Goal: Find specific page/section: Find specific page/section

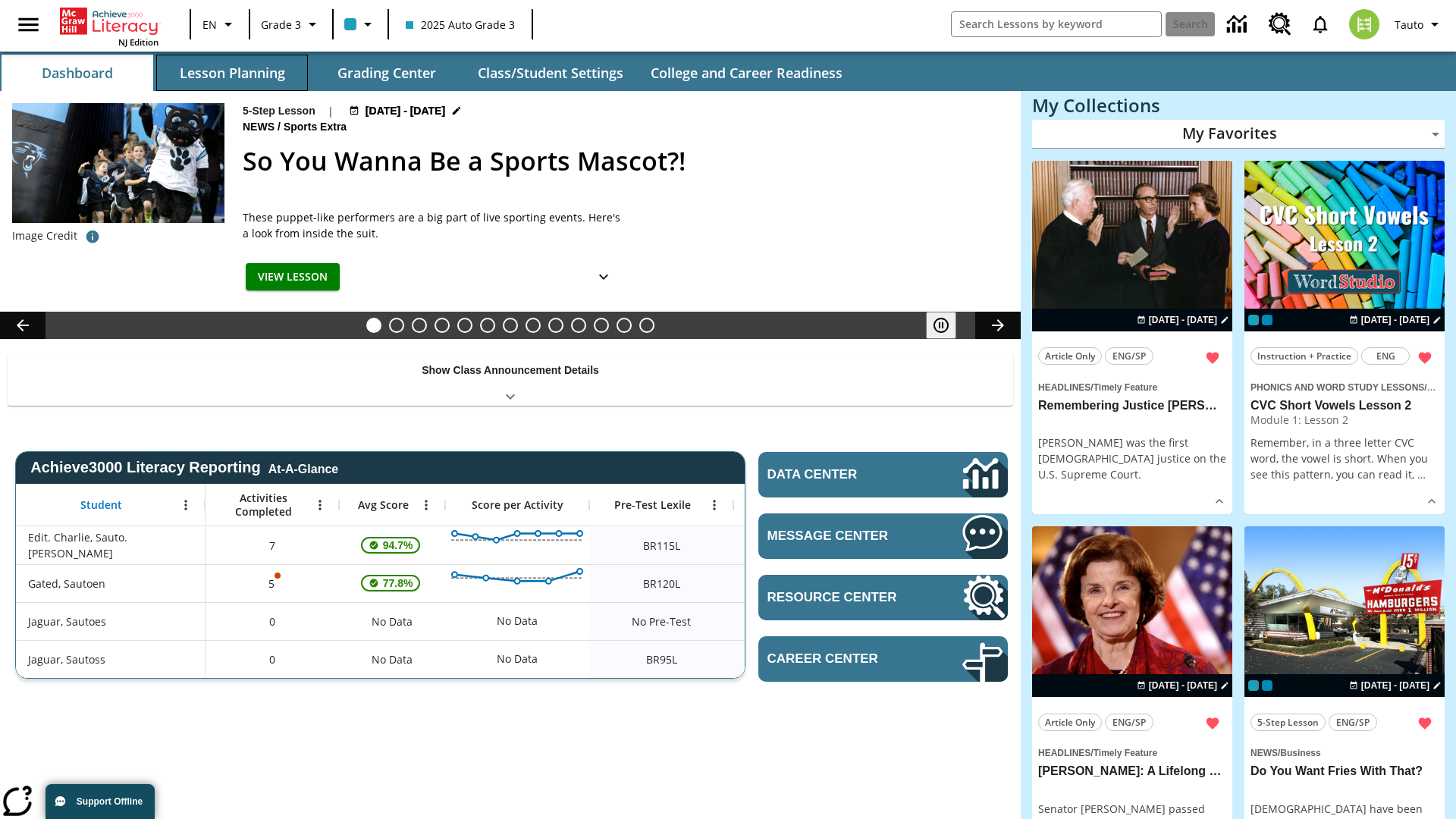
click at [232, 72] on button "Lesson Planning" at bounding box center [232, 73] width 152 height 37
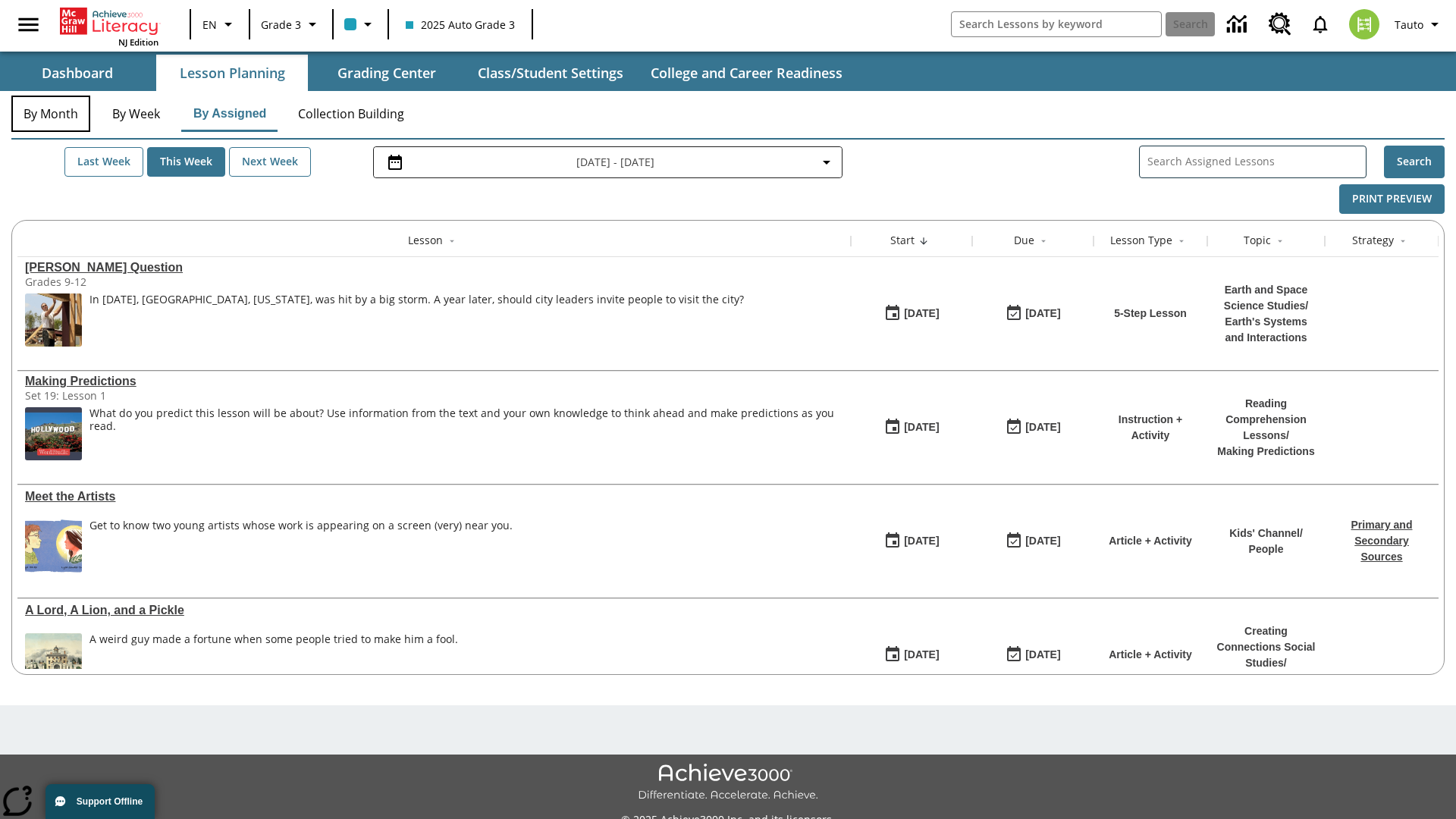
click at [51, 114] on button "By Month" at bounding box center [51, 114] width 79 height 37
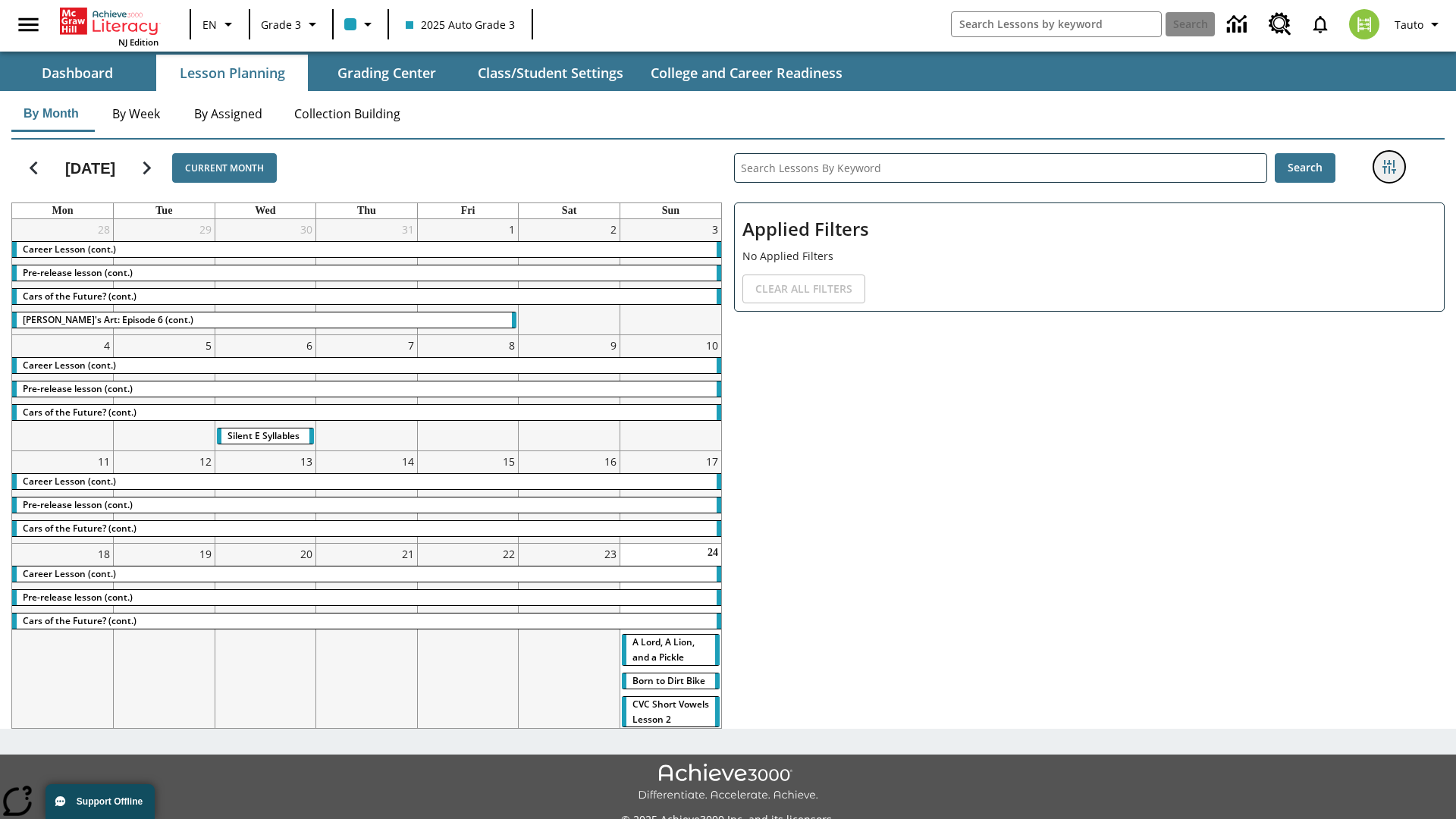
click at [1388, 167] on icon "Filters Side menu" at bounding box center [1389, 167] width 14 height 14
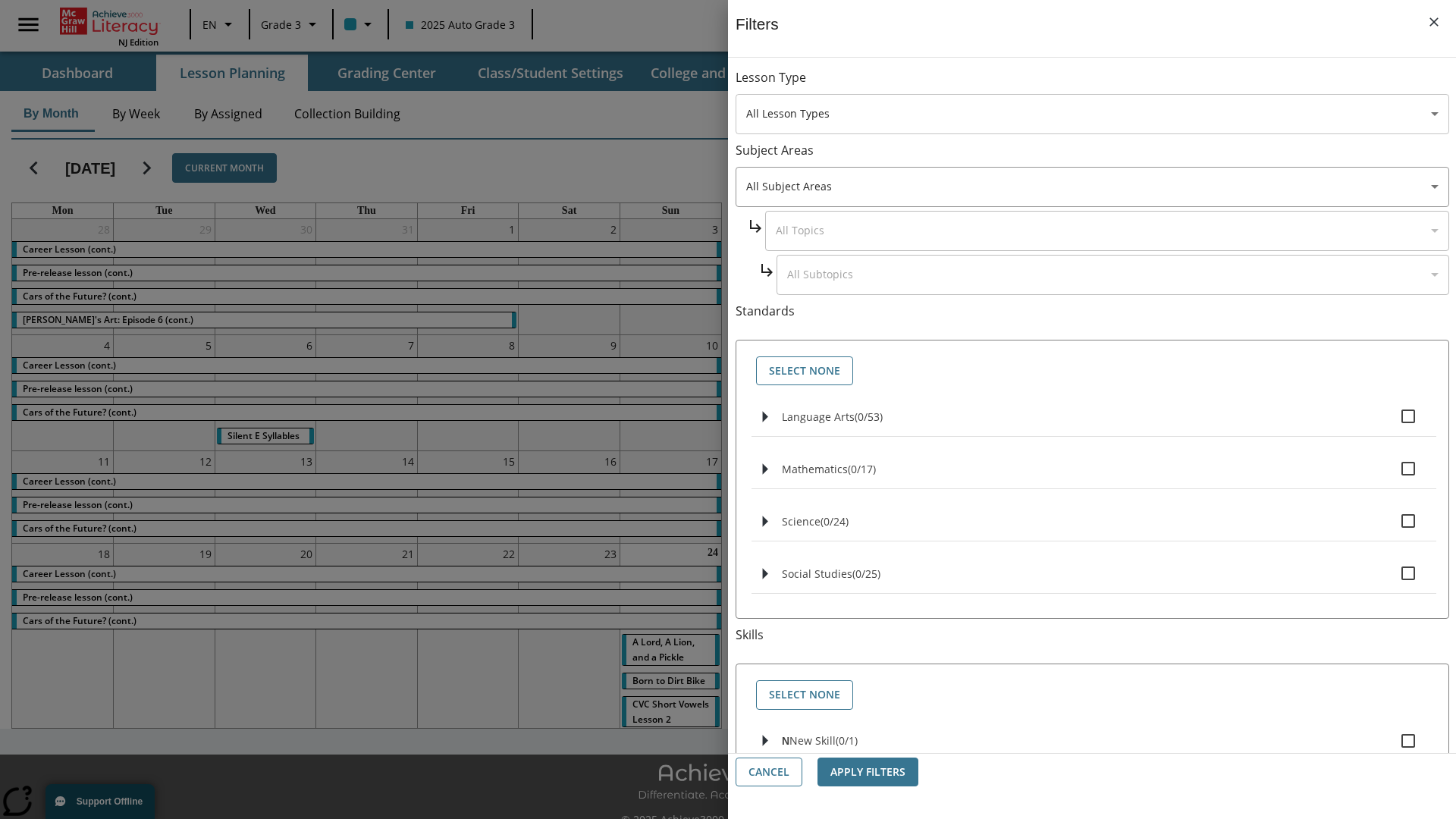
click at [1092, 114] on body "Skip to main content [GEOGRAPHIC_DATA] Edition EN Grade 3 2025 Auto Grade 3 Sea…" at bounding box center [728, 426] width 1456 height 852
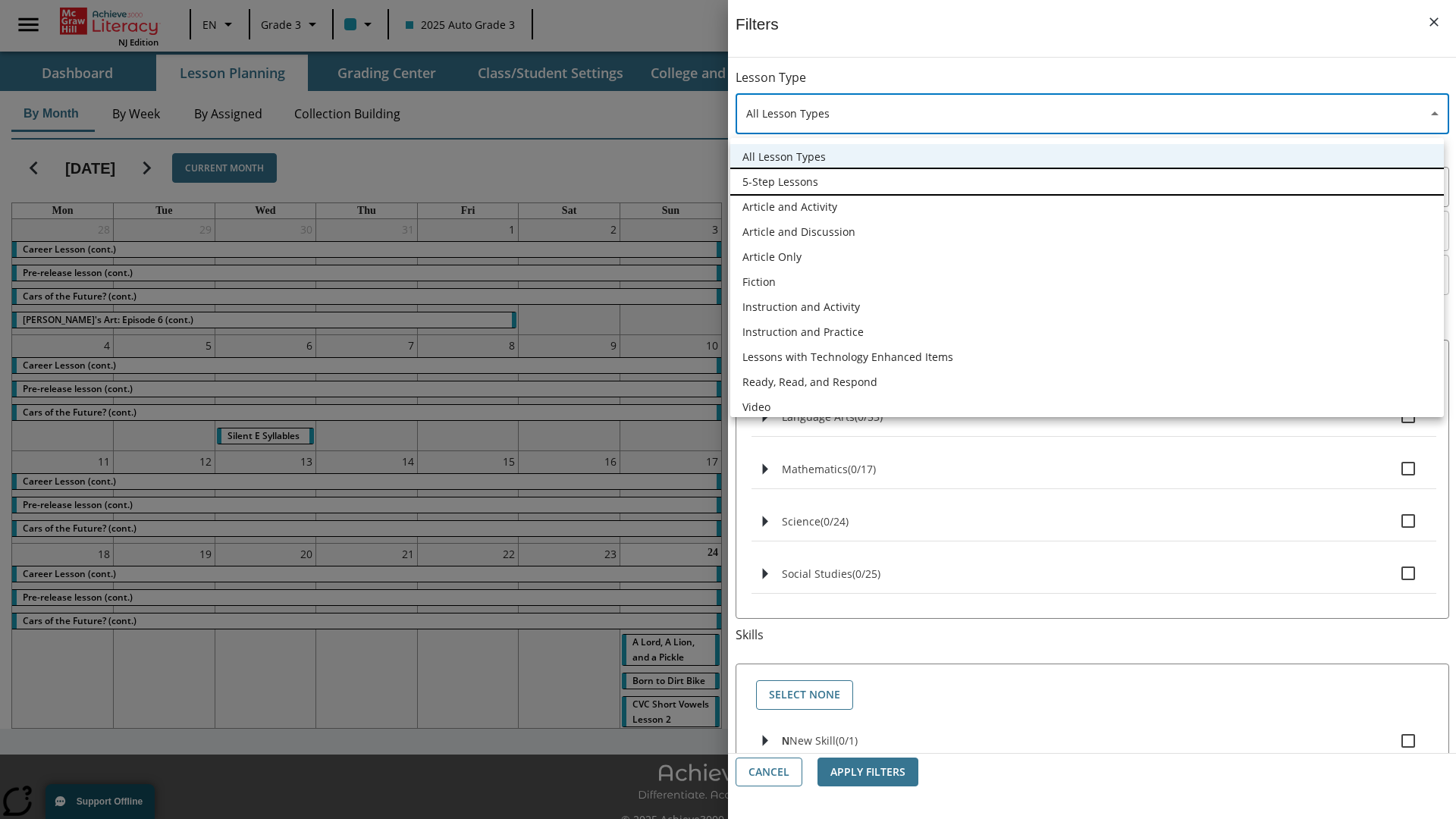
click at [1087, 182] on li "5-Step Lessons" at bounding box center [1087, 182] width 714 height 25
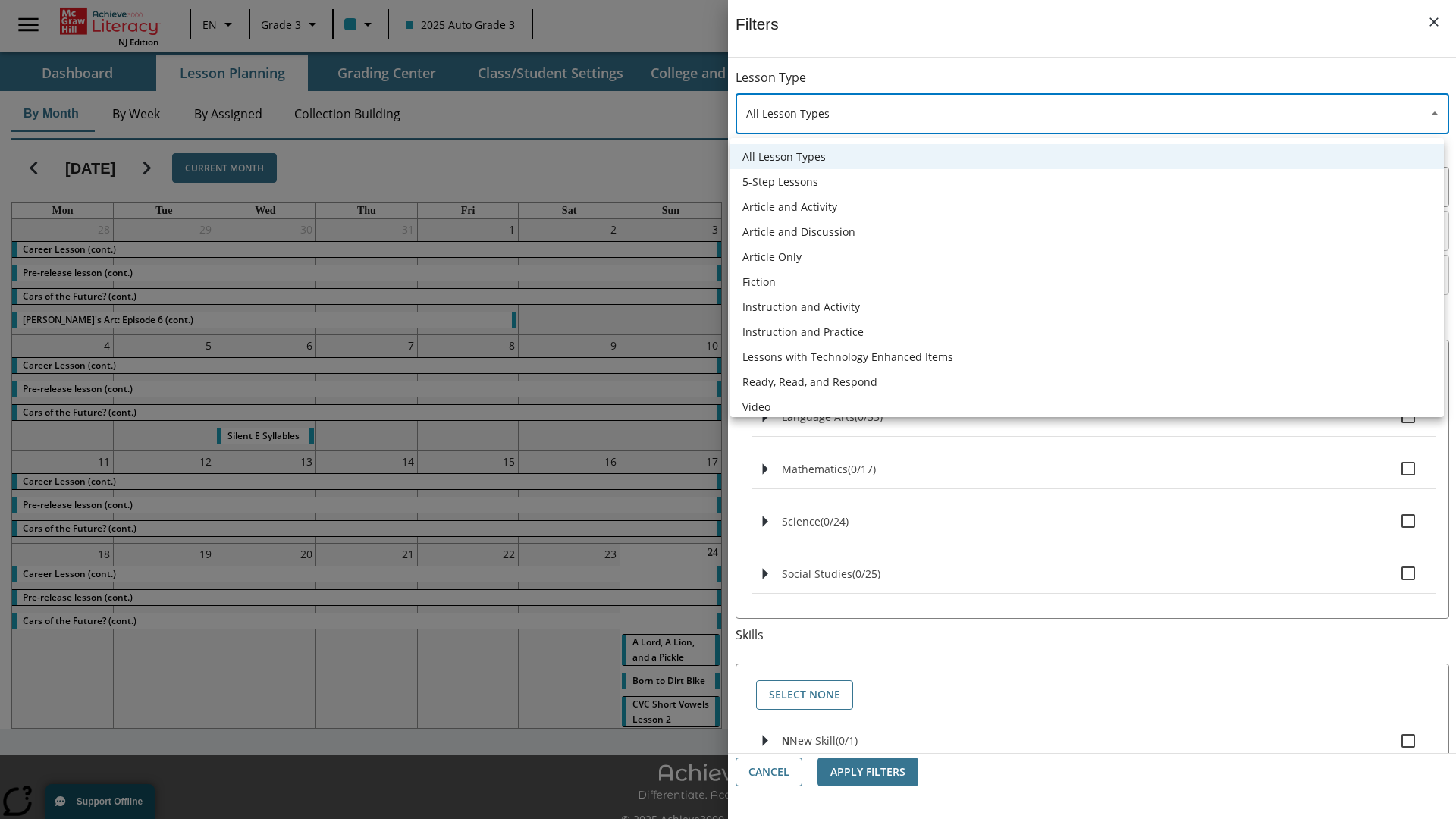
type input "1"
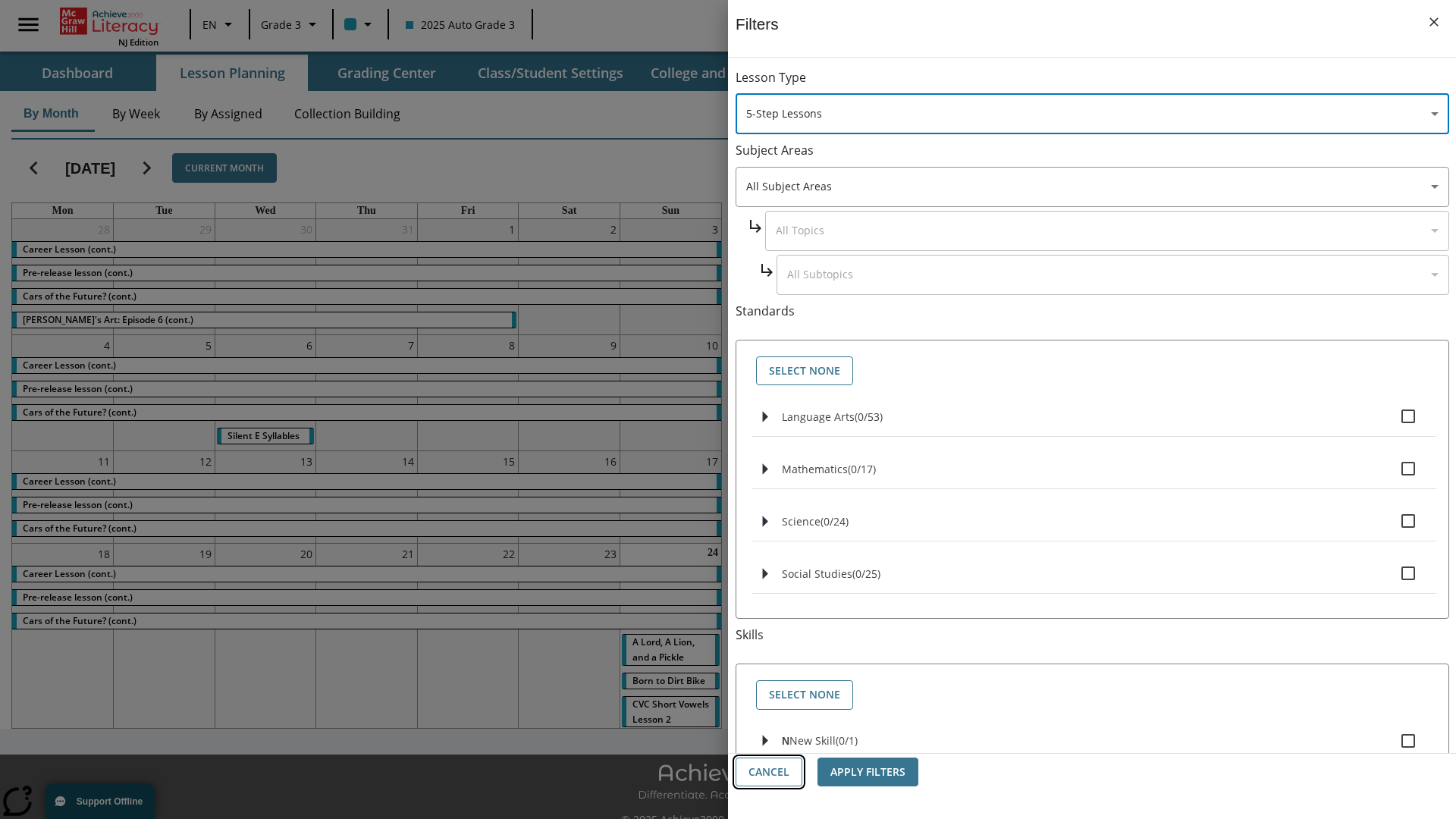
click at [769, 772] on button "Cancel" at bounding box center [768, 772] width 67 height 30
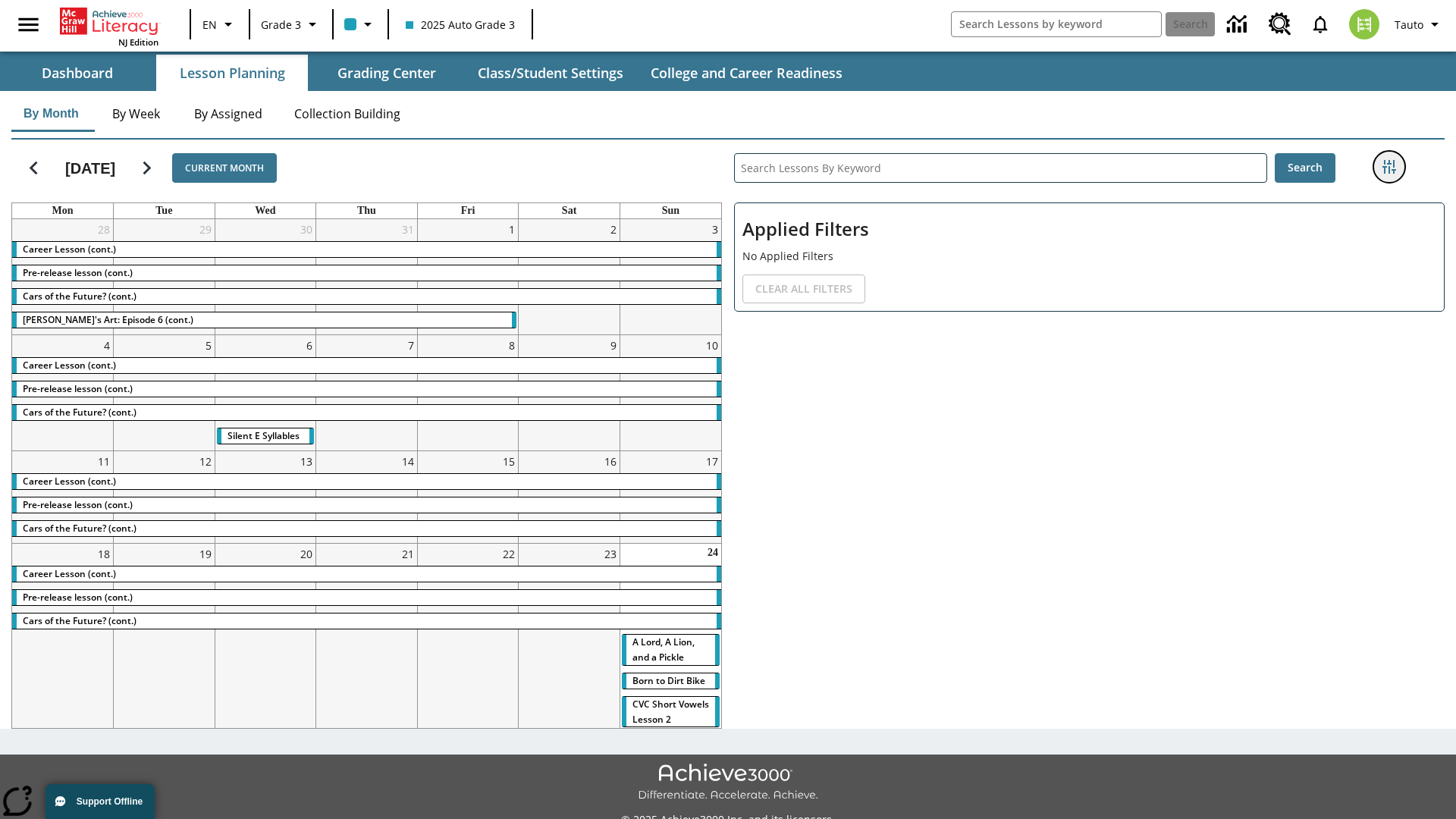
click at [1388, 167] on icon "Filters Side menu" at bounding box center [1389, 167] width 14 height 14
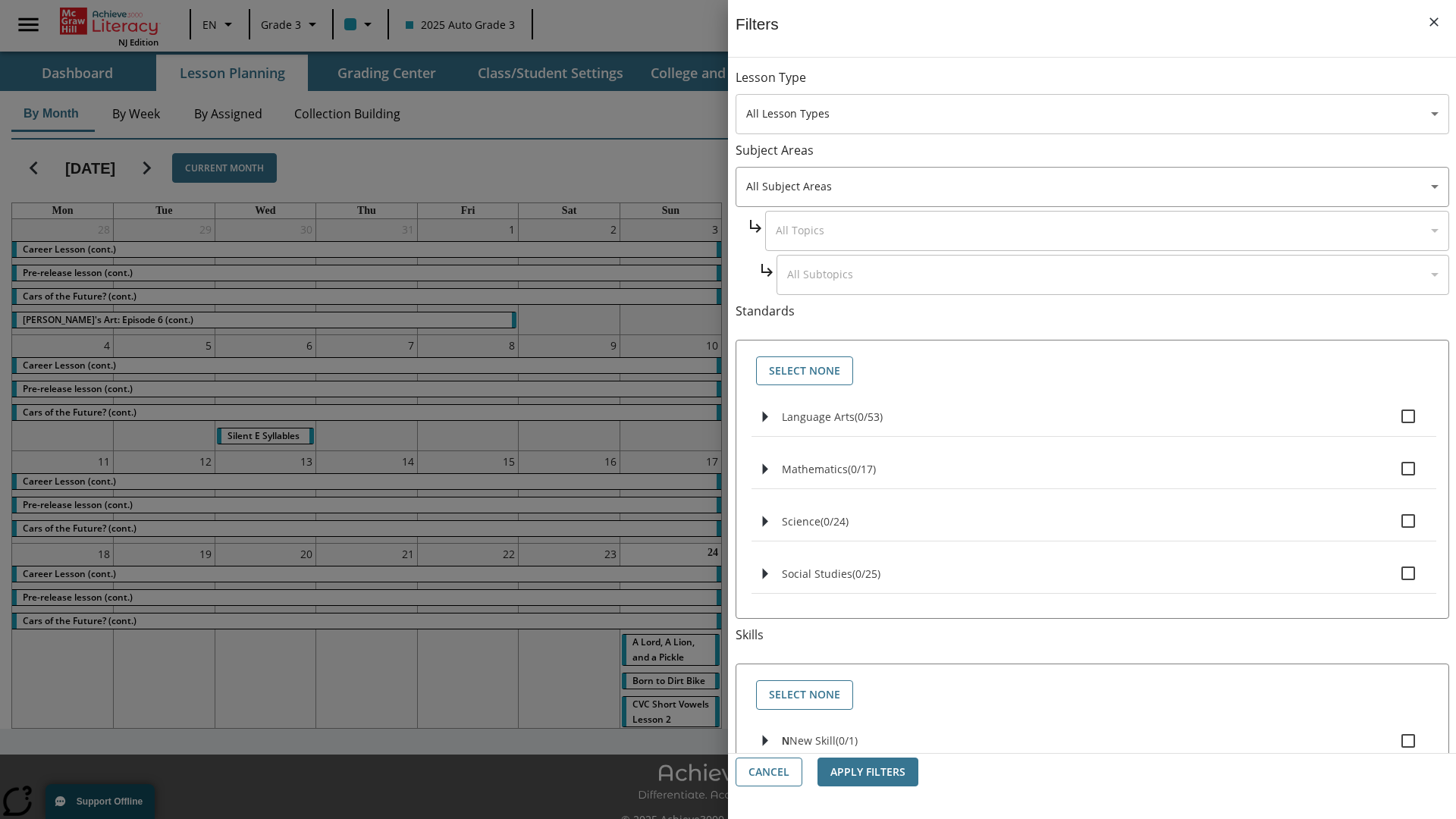
click at [1092, 114] on body "Skip to main content [GEOGRAPHIC_DATA] Edition EN Grade 3 2025 Auto Grade 3 Sea…" at bounding box center [728, 426] width 1456 height 852
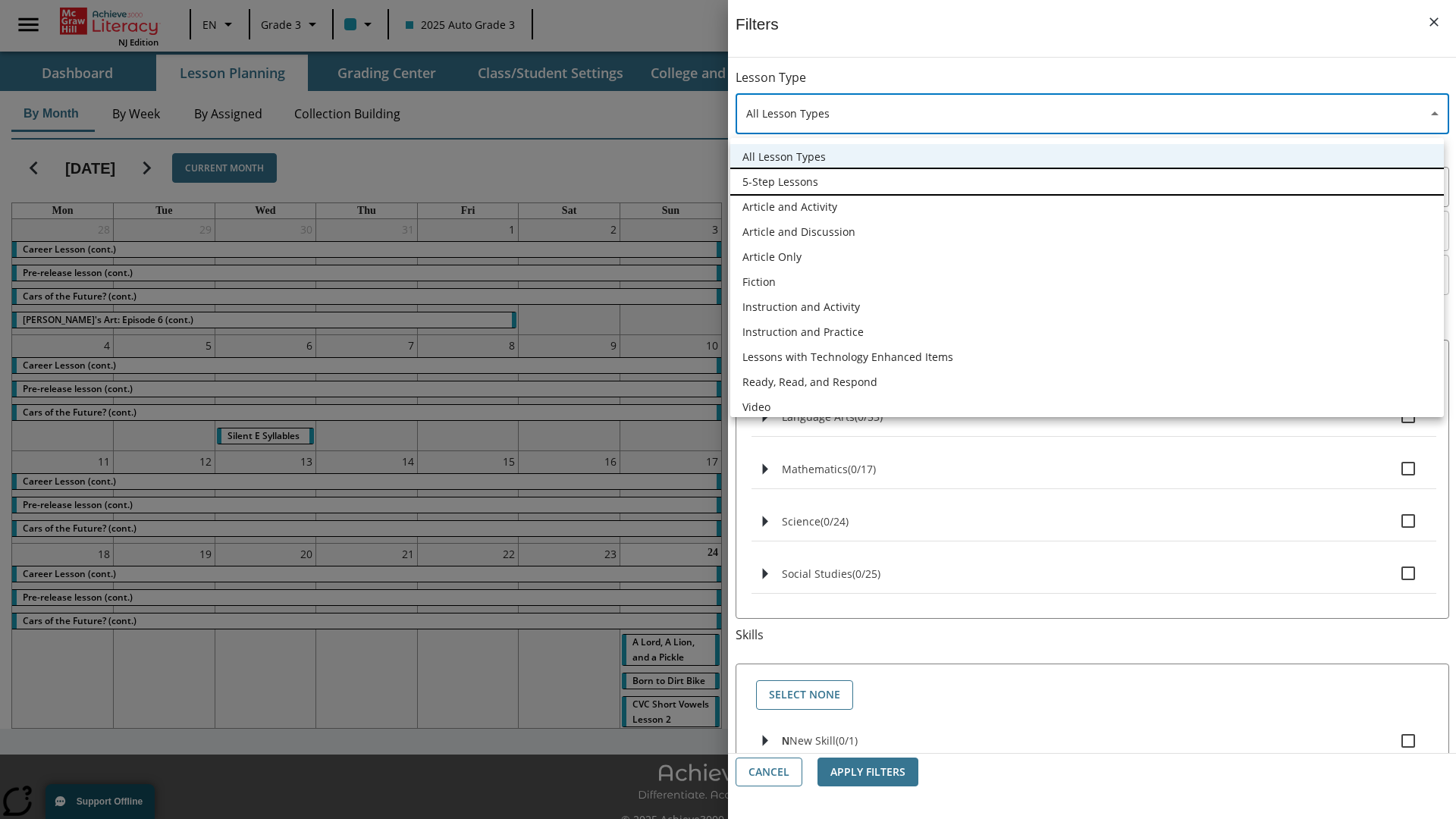
click at [1087, 182] on li "5-Step Lessons" at bounding box center [1087, 182] width 714 height 25
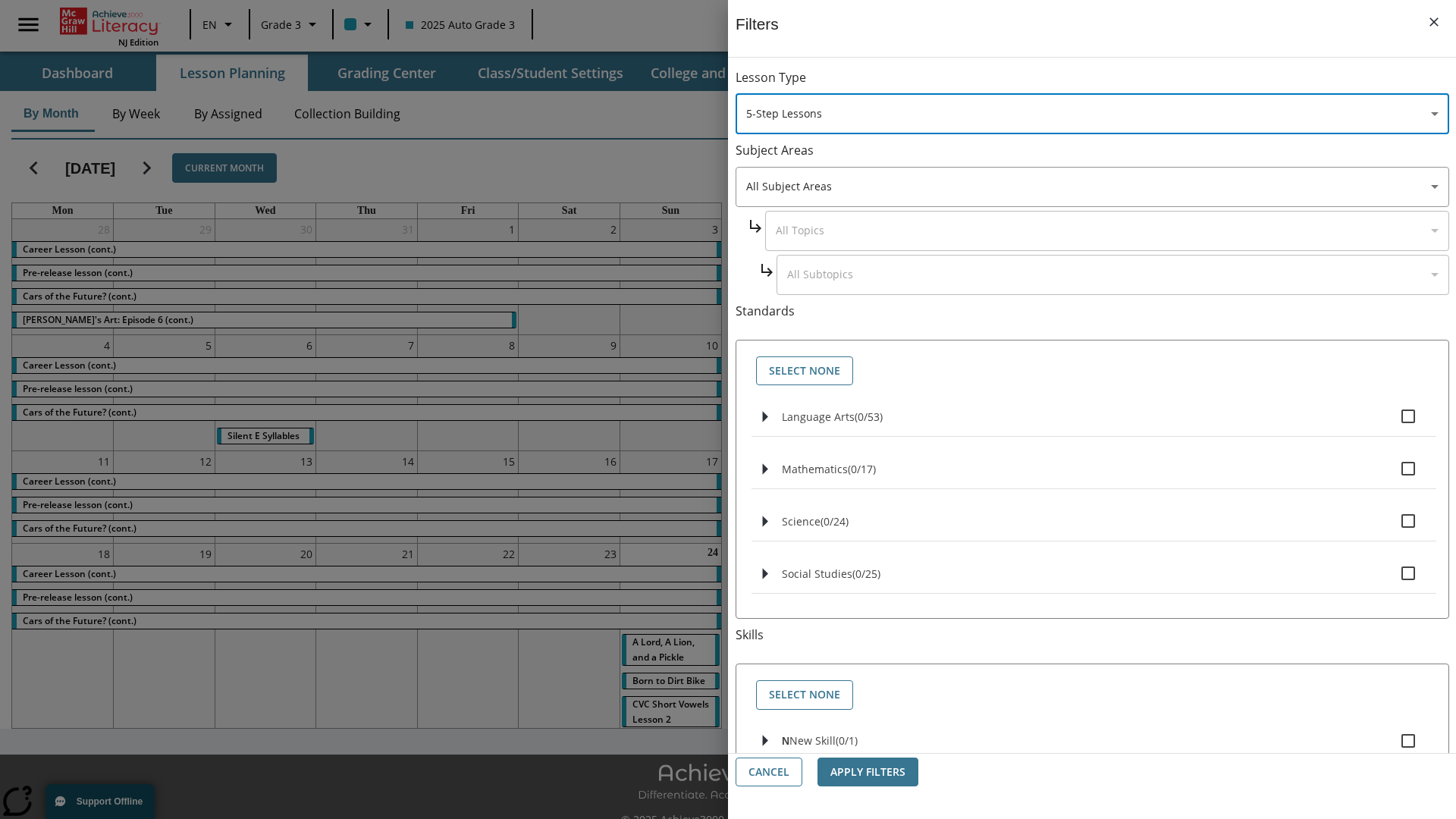
type input "1"
click at [868, 772] on button "Apply Filters" at bounding box center [868, 772] width 100 height 30
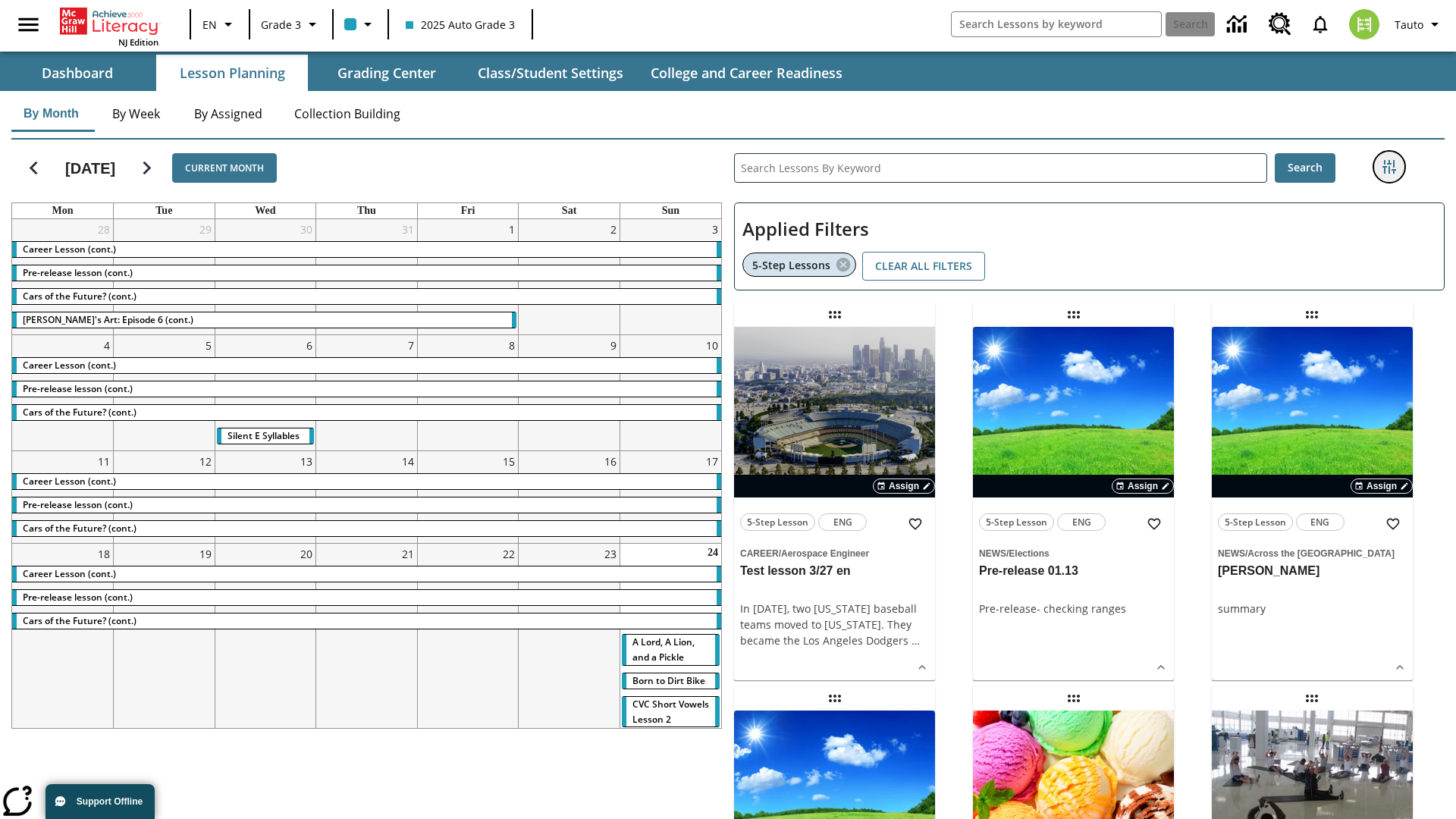
click at [1388, 167] on icon "Filters Side menu" at bounding box center [1389, 167] width 14 height 14
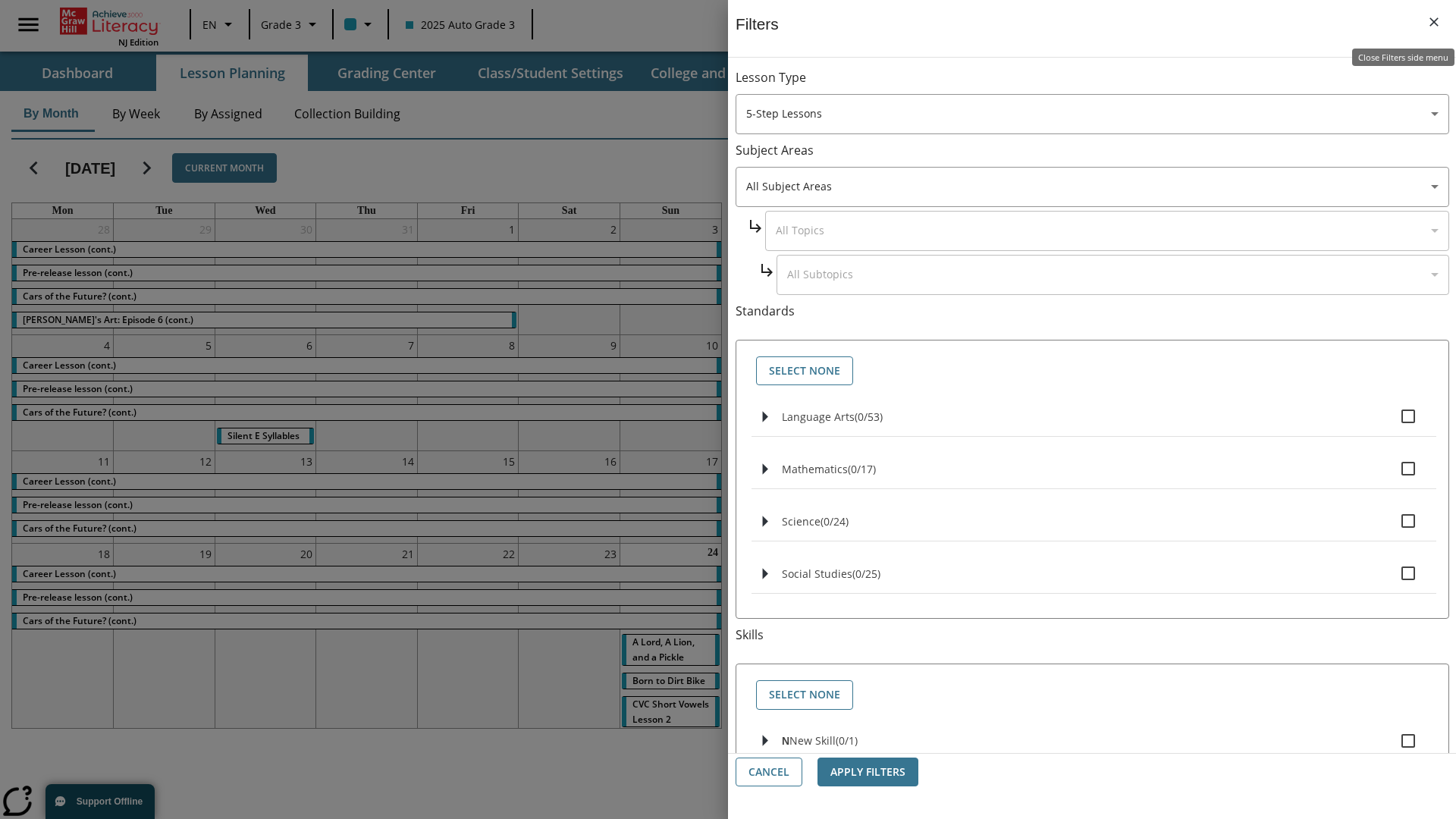
click at [1434, 22] on icon "Close Filters side menu" at bounding box center [1434, 21] width 9 height 9
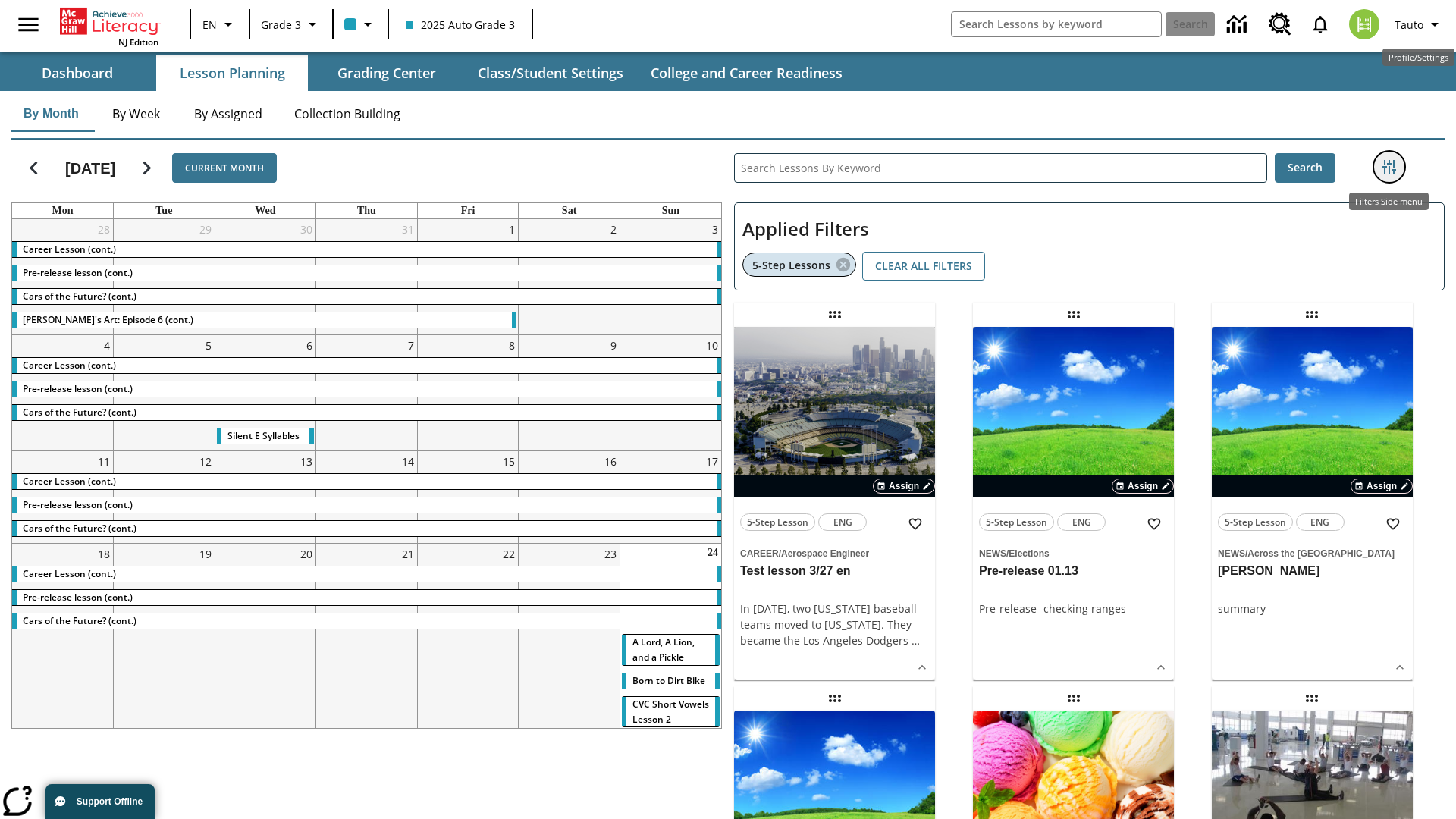
click at [1388, 167] on icon "Filters Side menu" at bounding box center [1389, 167] width 14 height 14
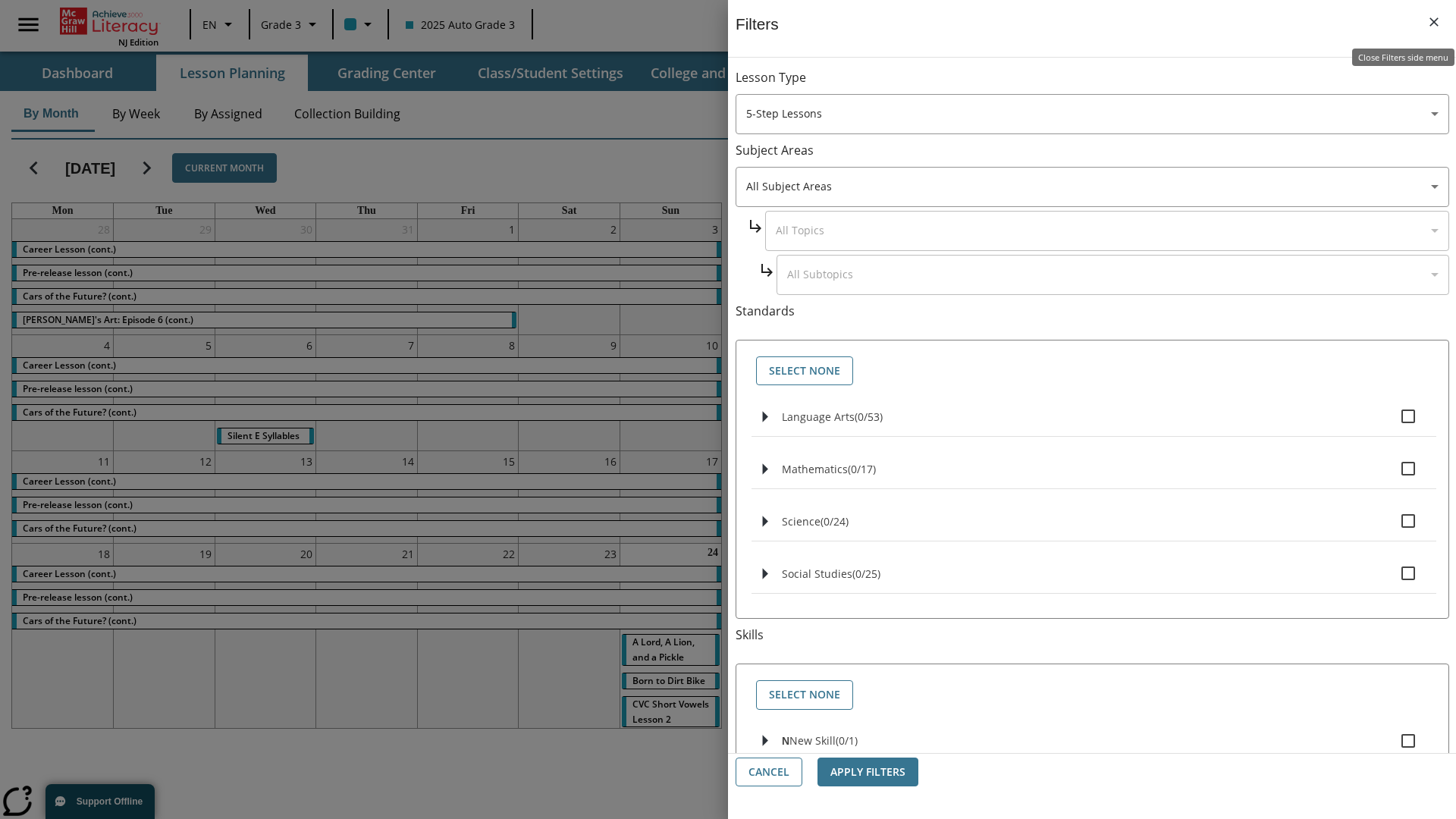
click at [1434, 22] on icon "Close Filters side menu" at bounding box center [1434, 21] width 9 height 9
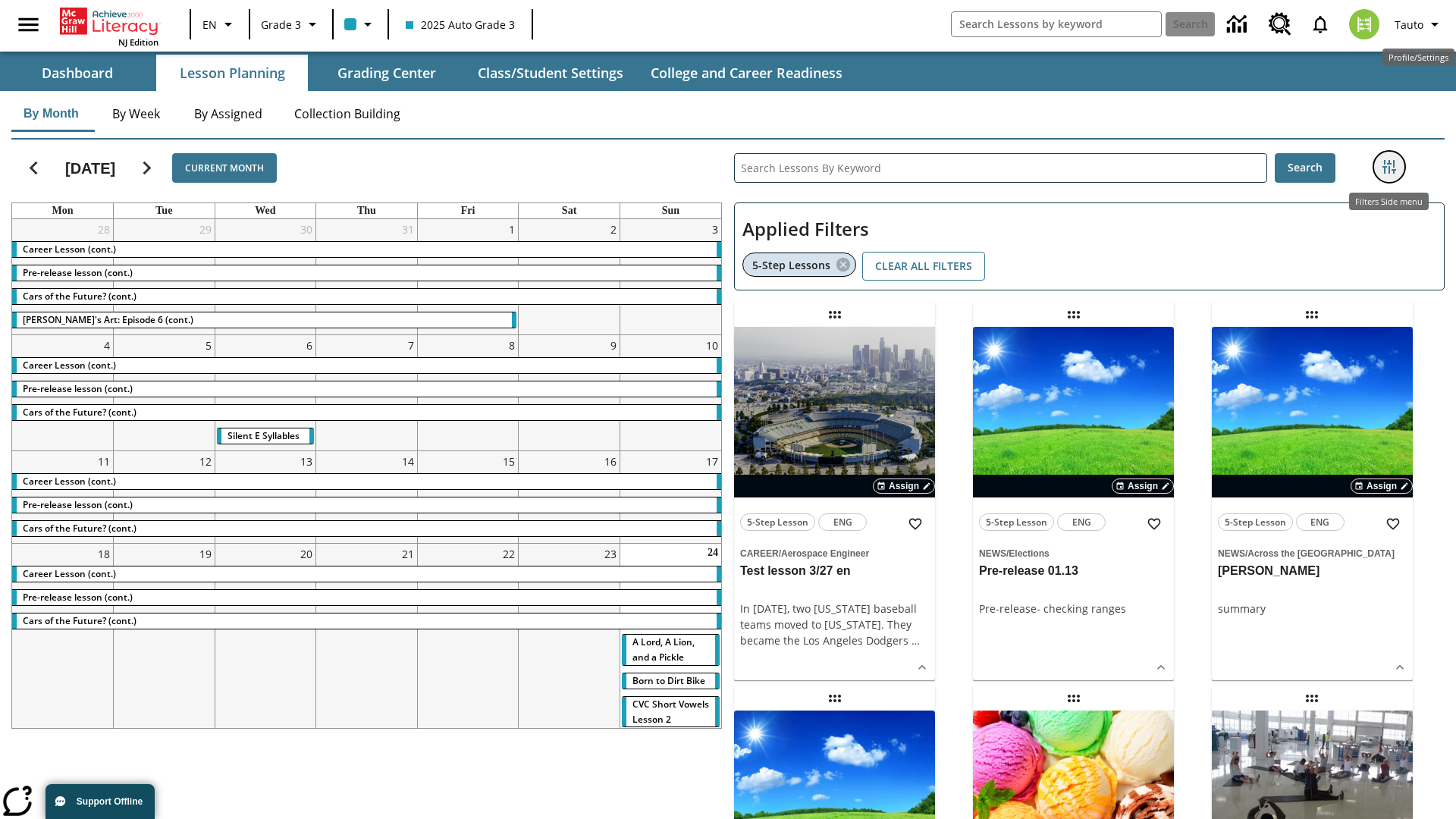
click at [1388, 167] on icon "Filters Side menu" at bounding box center [1389, 167] width 14 height 14
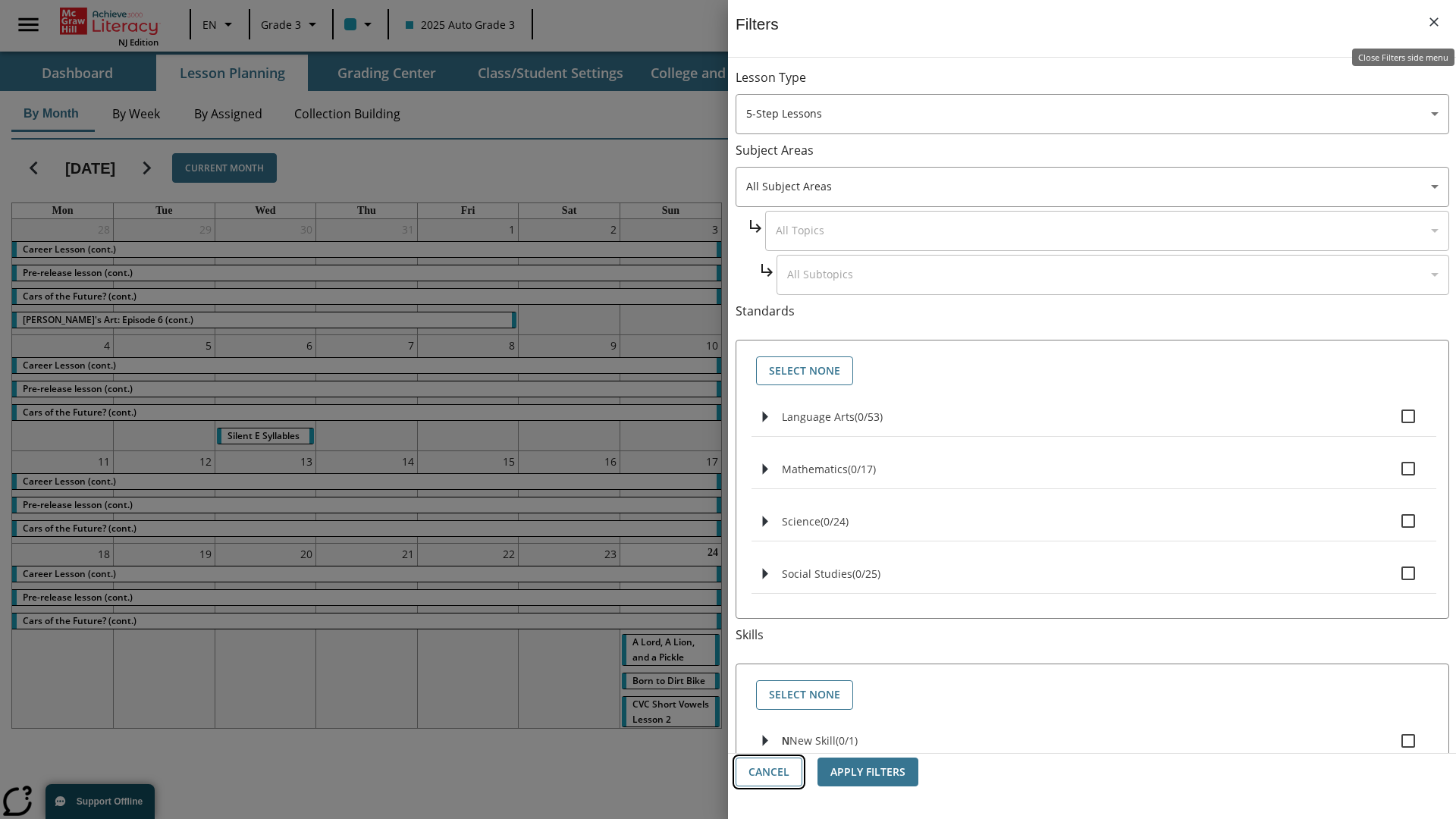
click at [769, 772] on button "Cancel" at bounding box center [768, 772] width 67 height 30
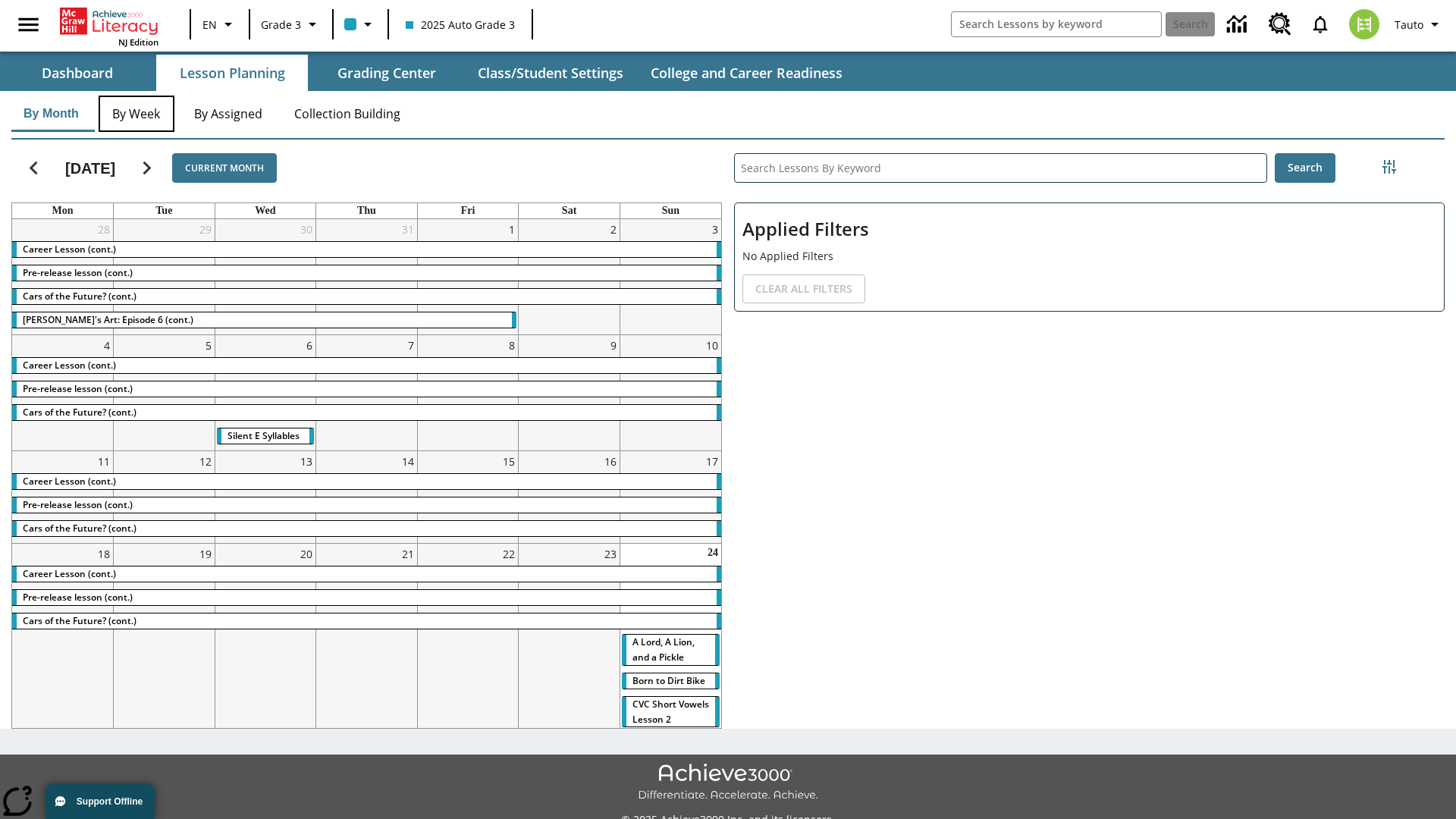
click at [140, 114] on button "By Week" at bounding box center [136, 114] width 75 height 37
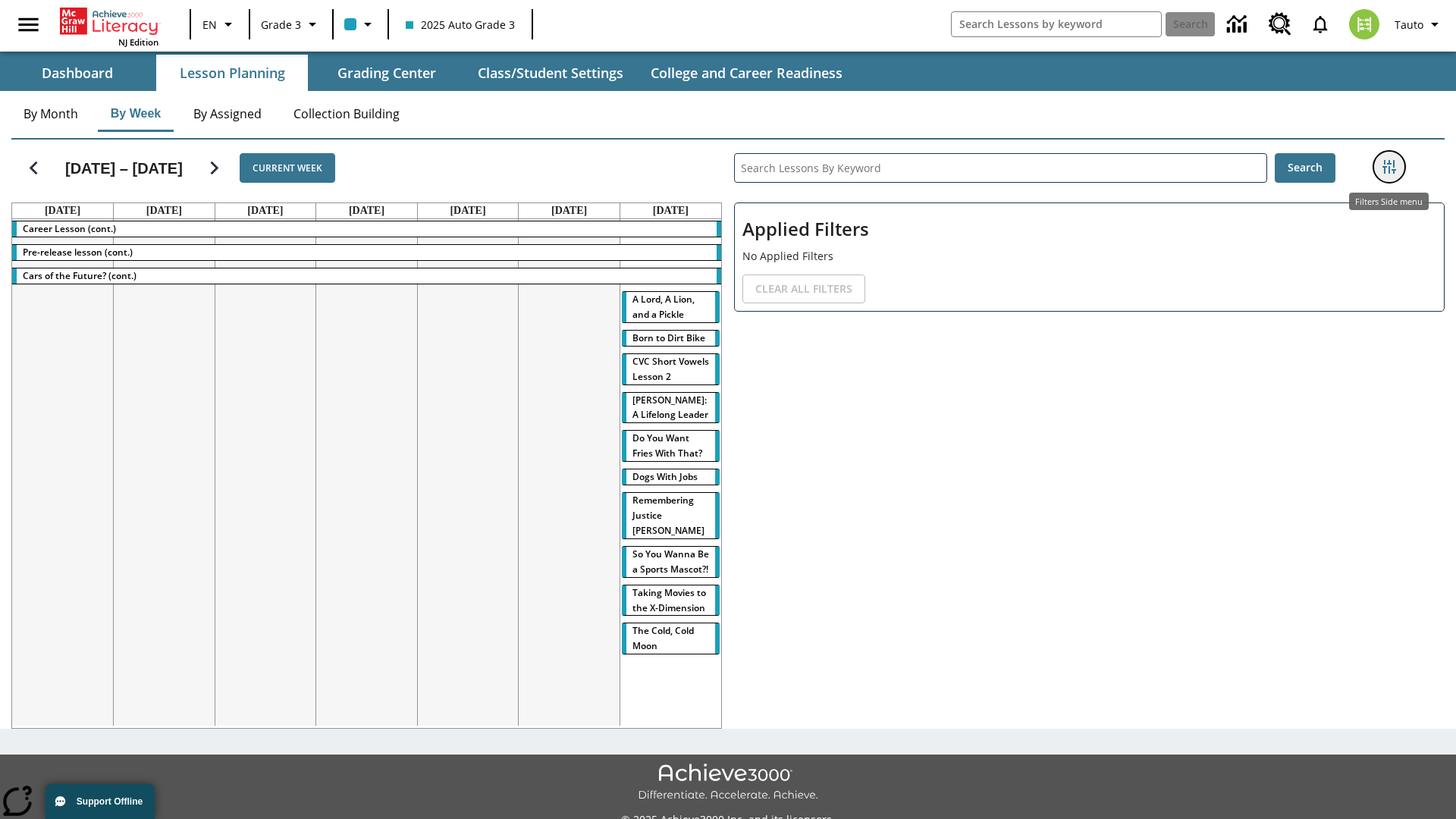
click at [1388, 167] on icon "Filters Side menu" at bounding box center [1389, 167] width 14 height 14
